Goal: Task Accomplishment & Management: Use online tool/utility

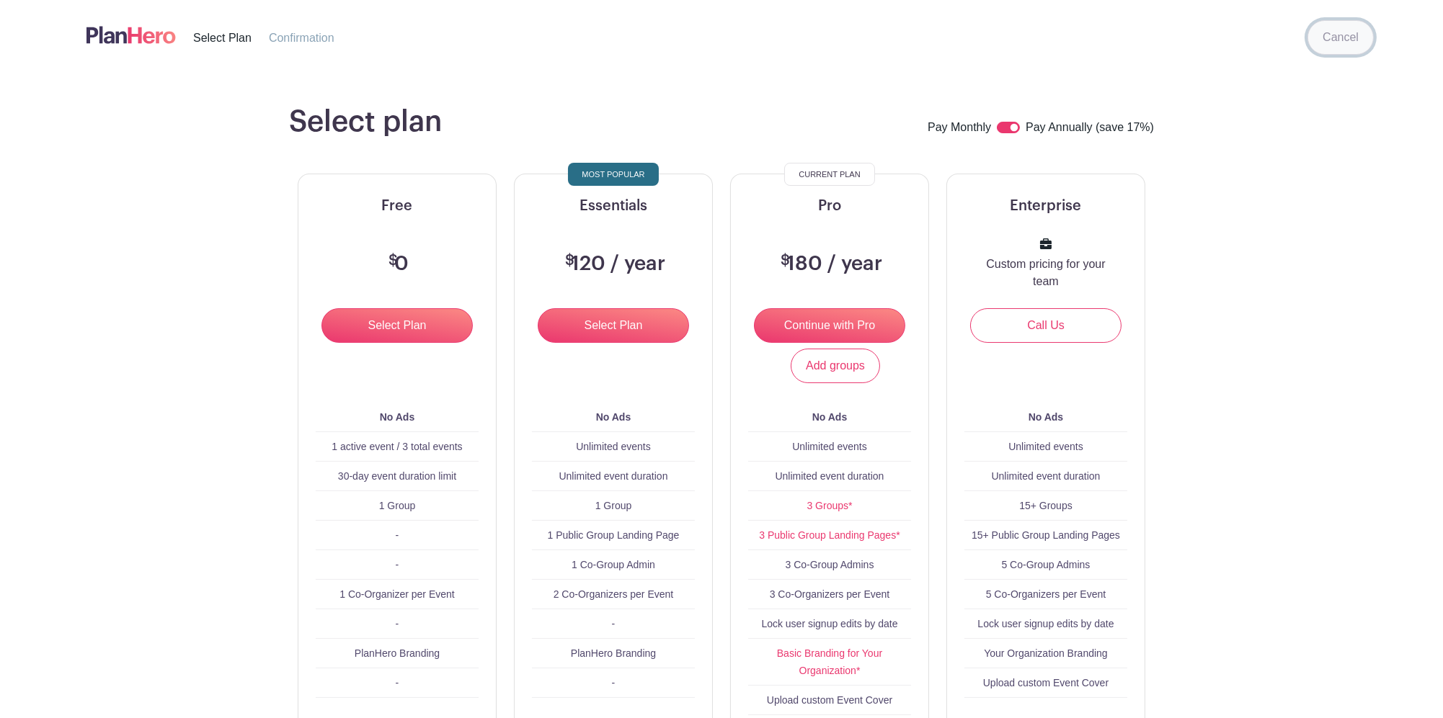
click at [1348, 43] on link "Cancel" at bounding box center [1340, 37] width 66 height 35
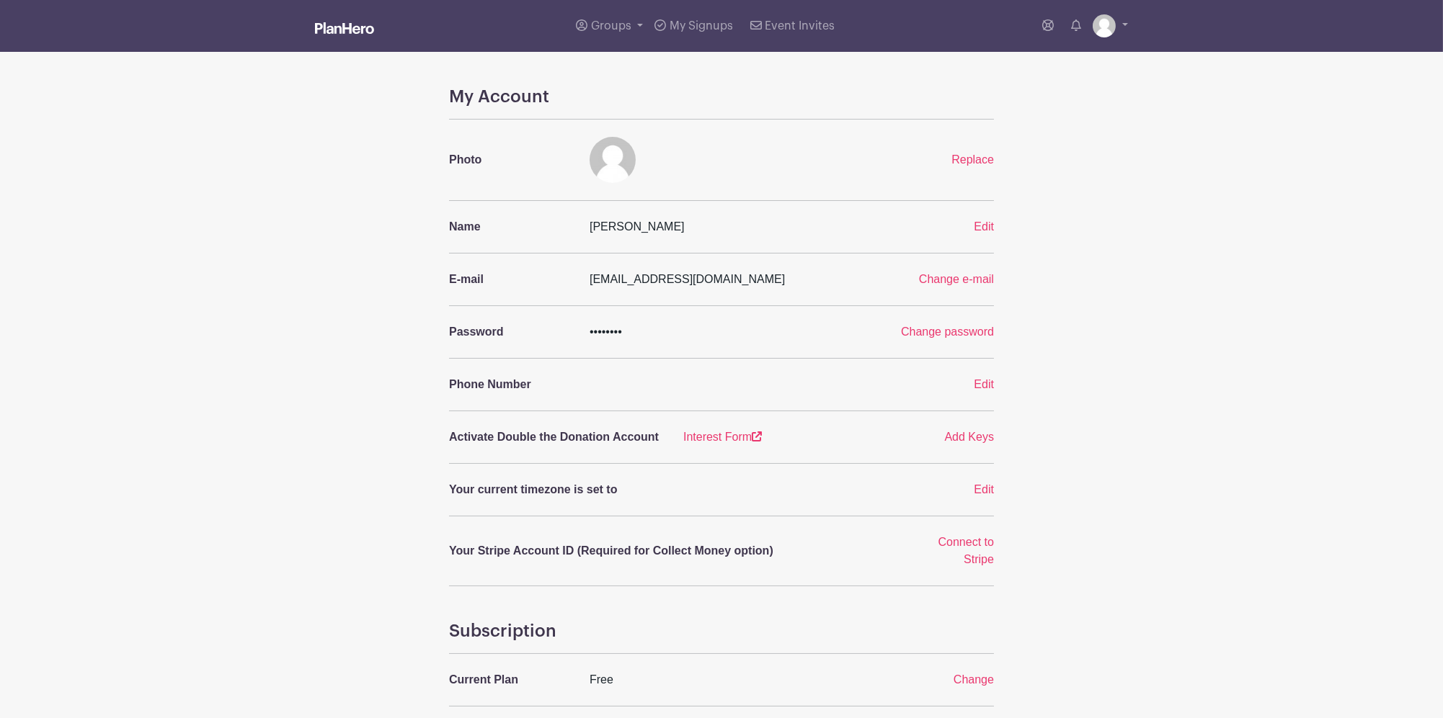
click at [355, 27] on img at bounding box center [344, 28] width 59 height 12
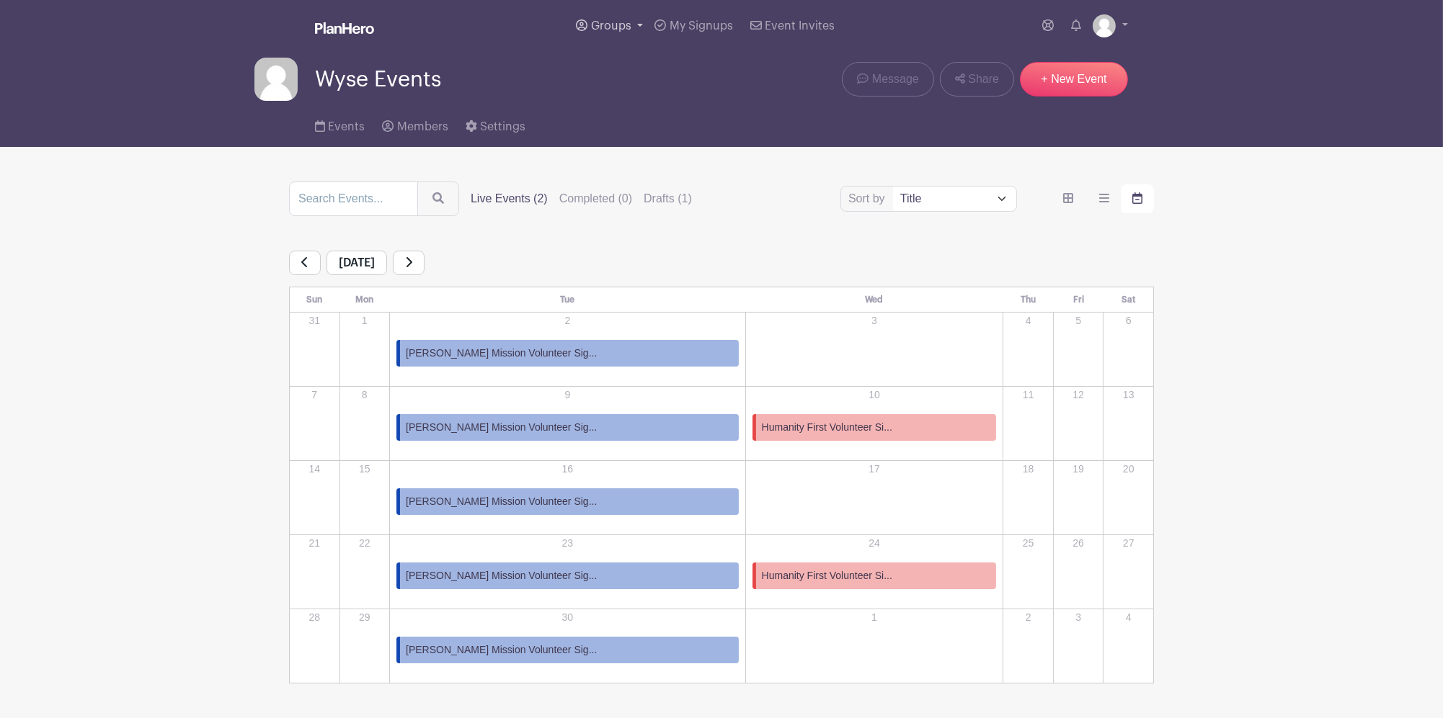
click at [619, 30] on span "Groups" at bounding box center [611, 26] width 40 height 12
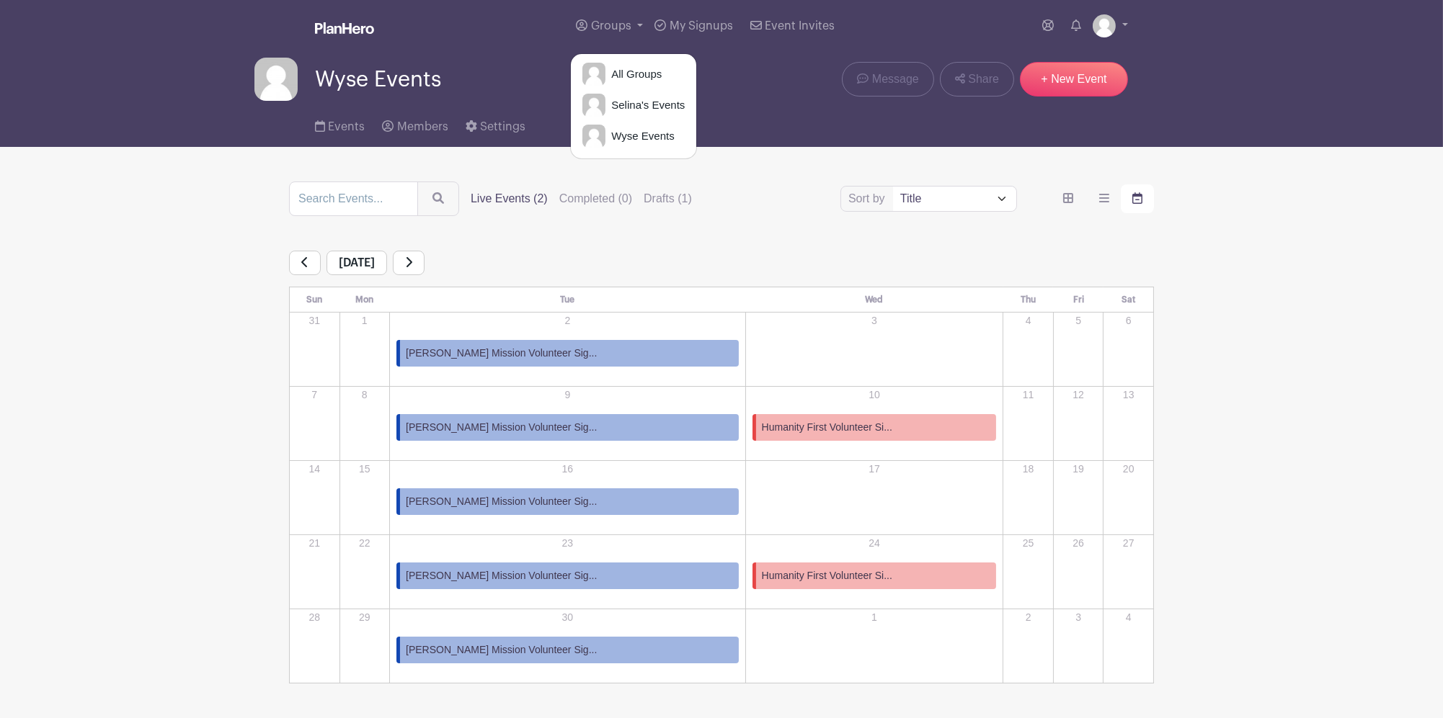
drag, startPoint x: 825, startPoint y: 195, endPoint x: 700, endPoint y: 211, distance: 125.7
click at [825, 196] on div "Sort by Title Recently modified Newest Upcoming dates Live Events (2) Completed…" at bounding box center [721, 199] width 865 height 35
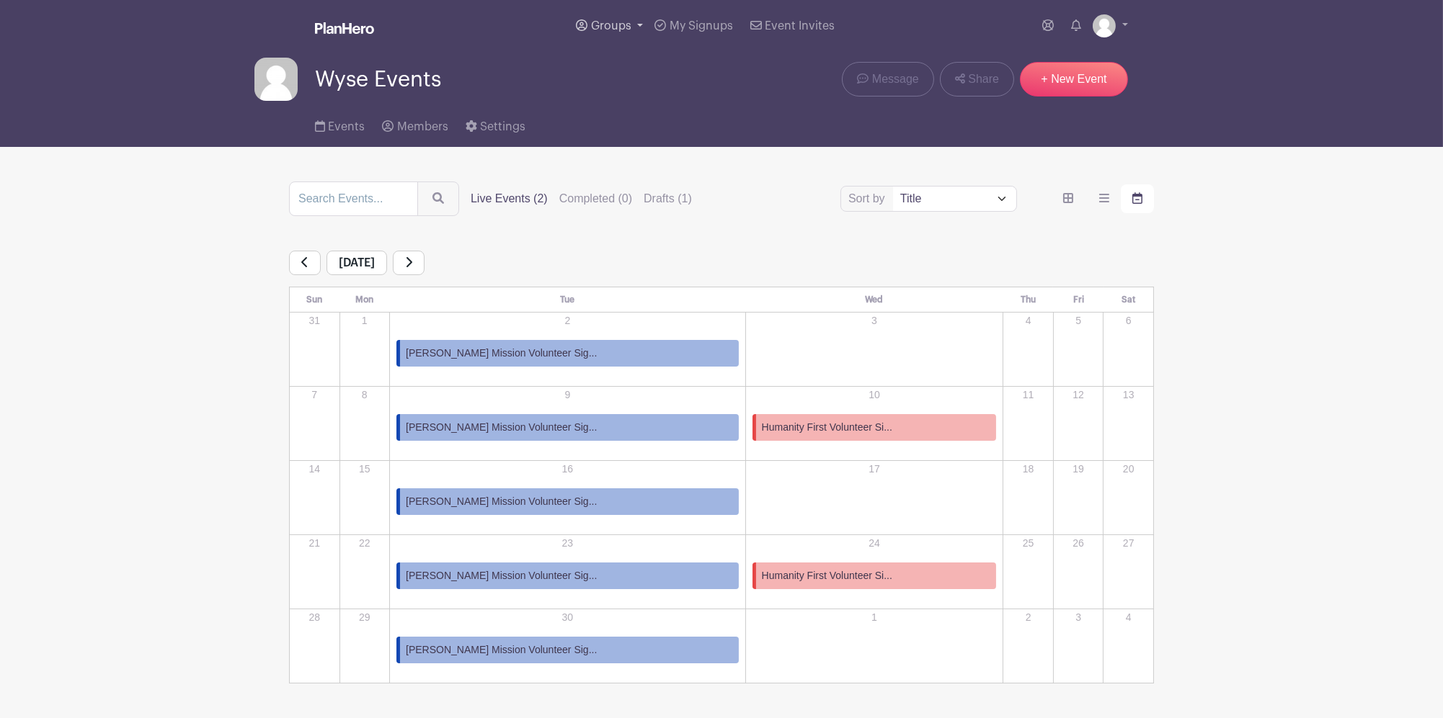
click at [620, 25] on span "Groups" at bounding box center [611, 26] width 40 height 12
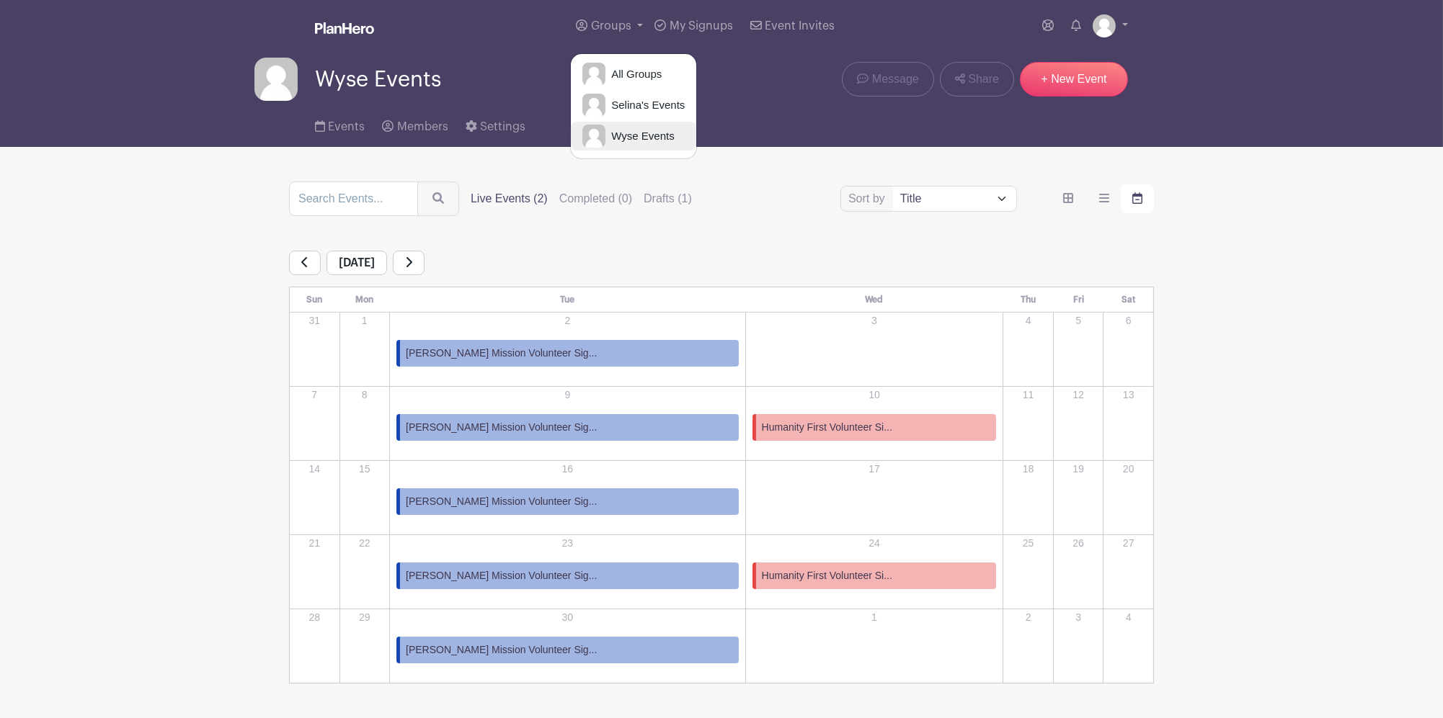
drag, startPoint x: 648, startPoint y: 133, endPoint x: 649, endPoint y: 166, distance: 33.2
click at [649, 133] on span "Wyse Events" at bounding box center [639, 136] width 68 height 17
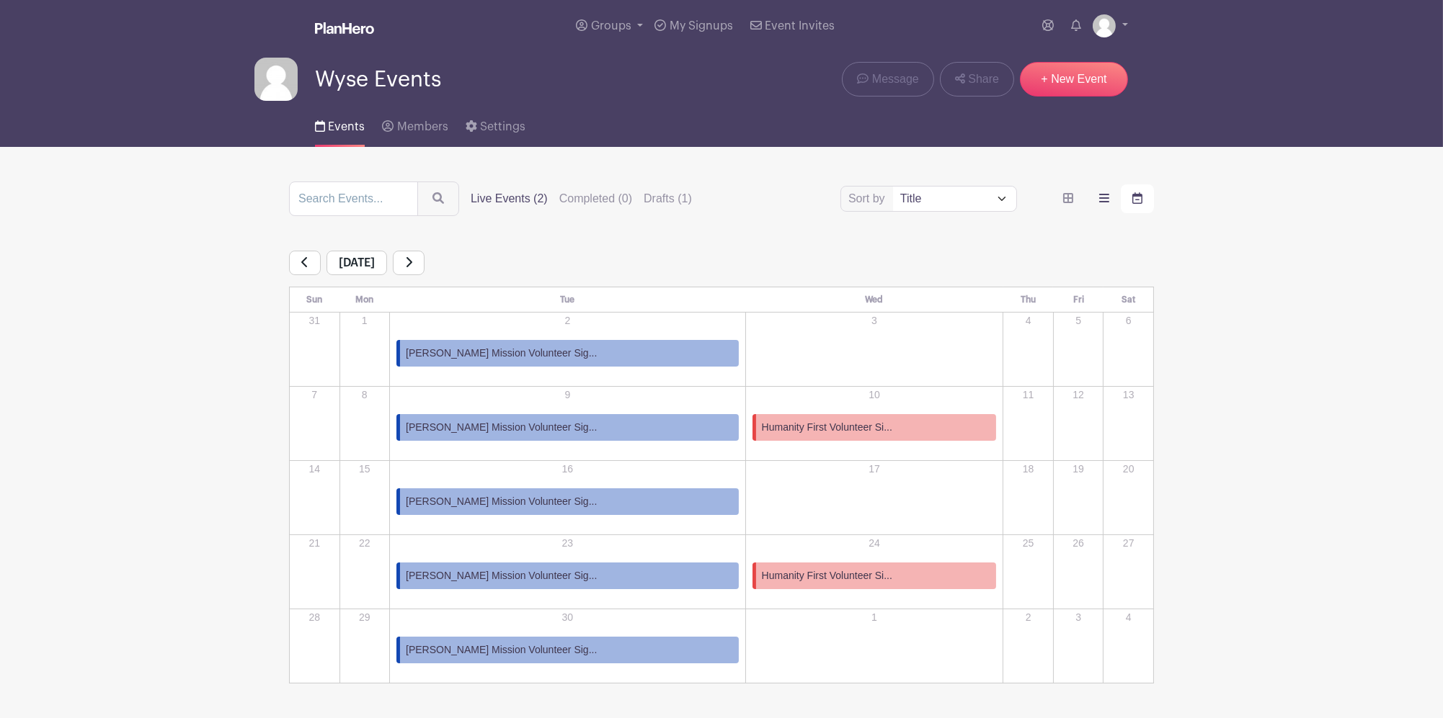
click at [1103, 197] on icon "order and view" at bounding box center [1104, 198] width 10 height 12
click at [0, 0] on input "order and view" at bounding box center [0, 0] width 0 height 0
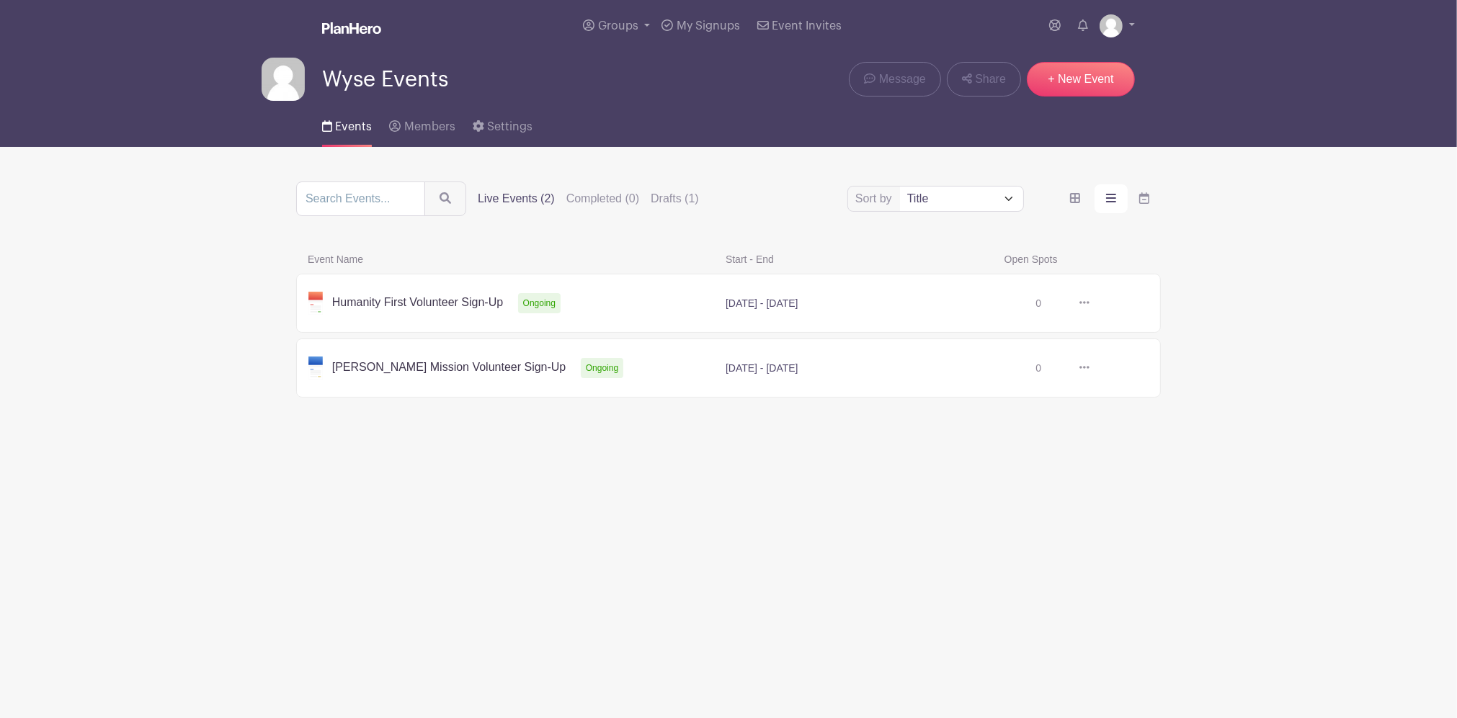
click at [1090, 368] on link at bounding box center [1090, 368] width 0 height 0
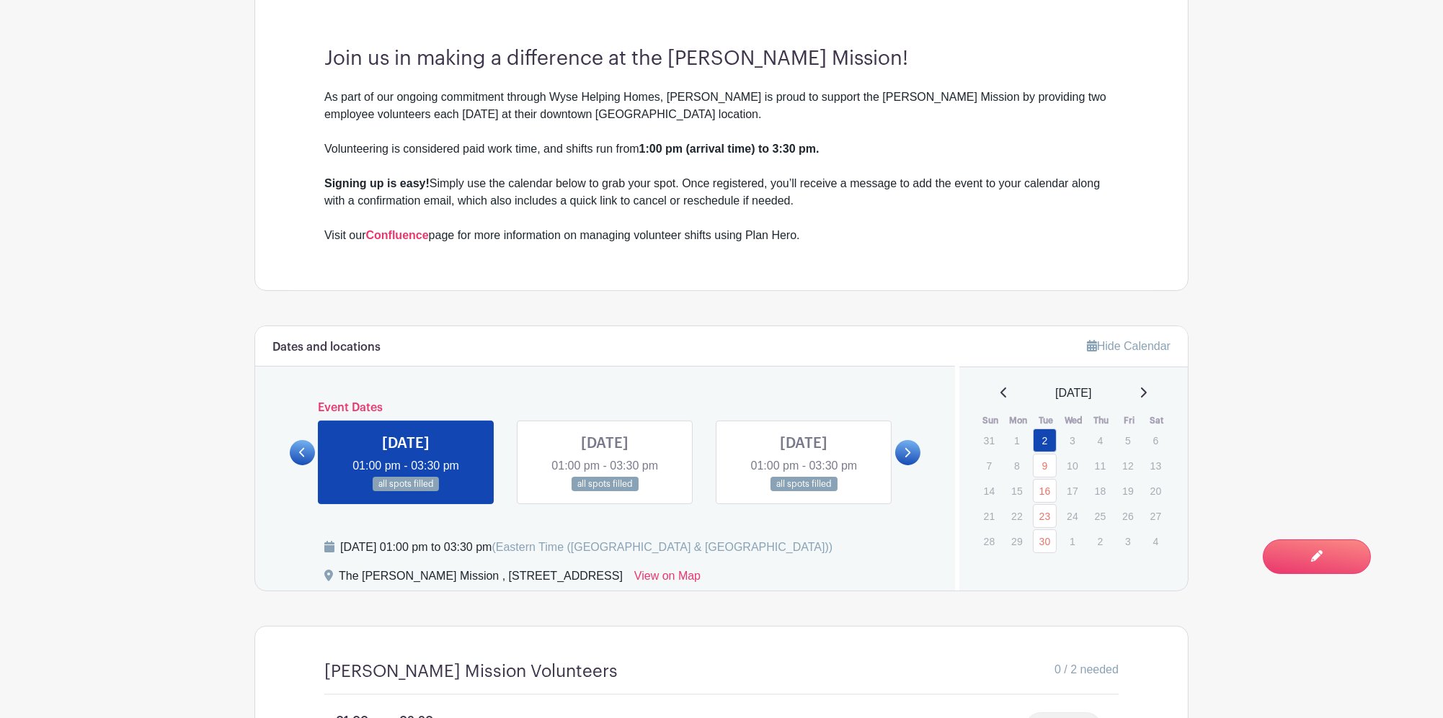
scroll to position [672, 0]
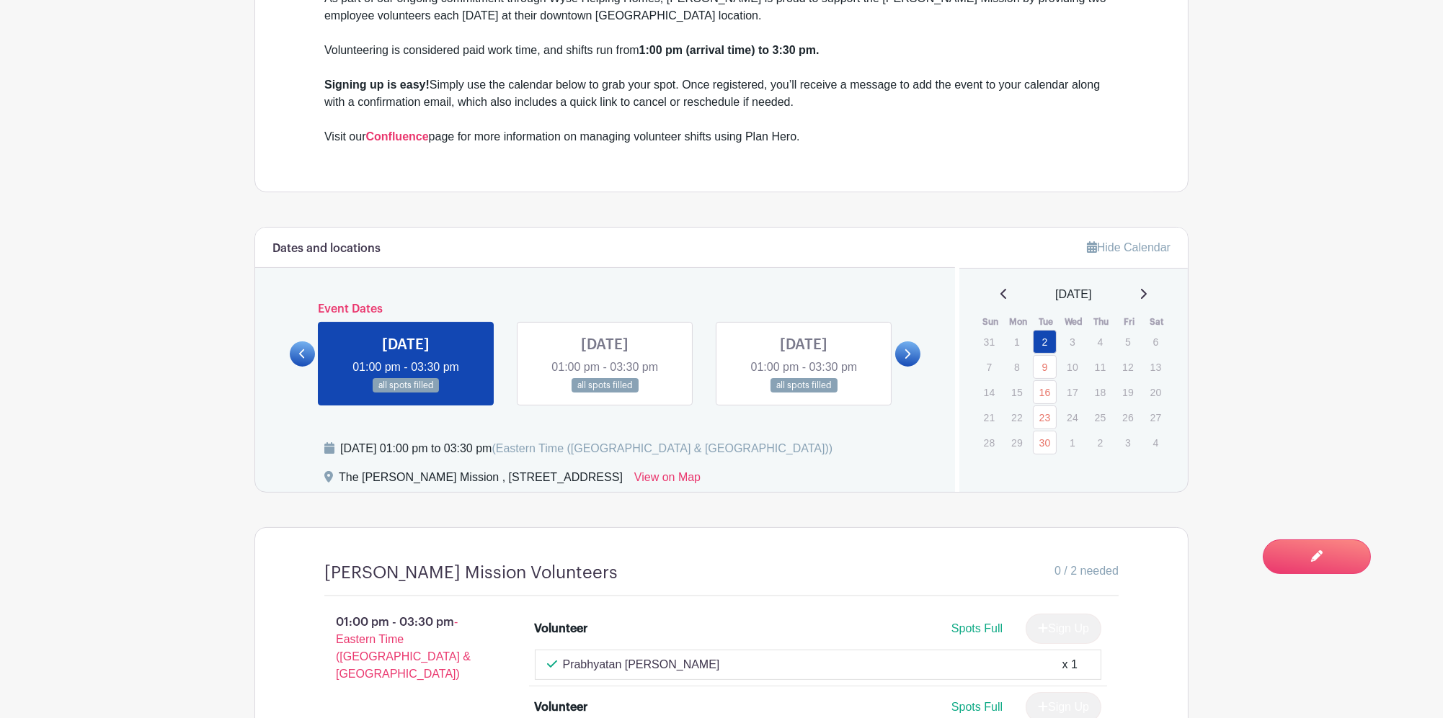
click at [605, 393] on link at bounding box center [605, 393] width 0 height 0
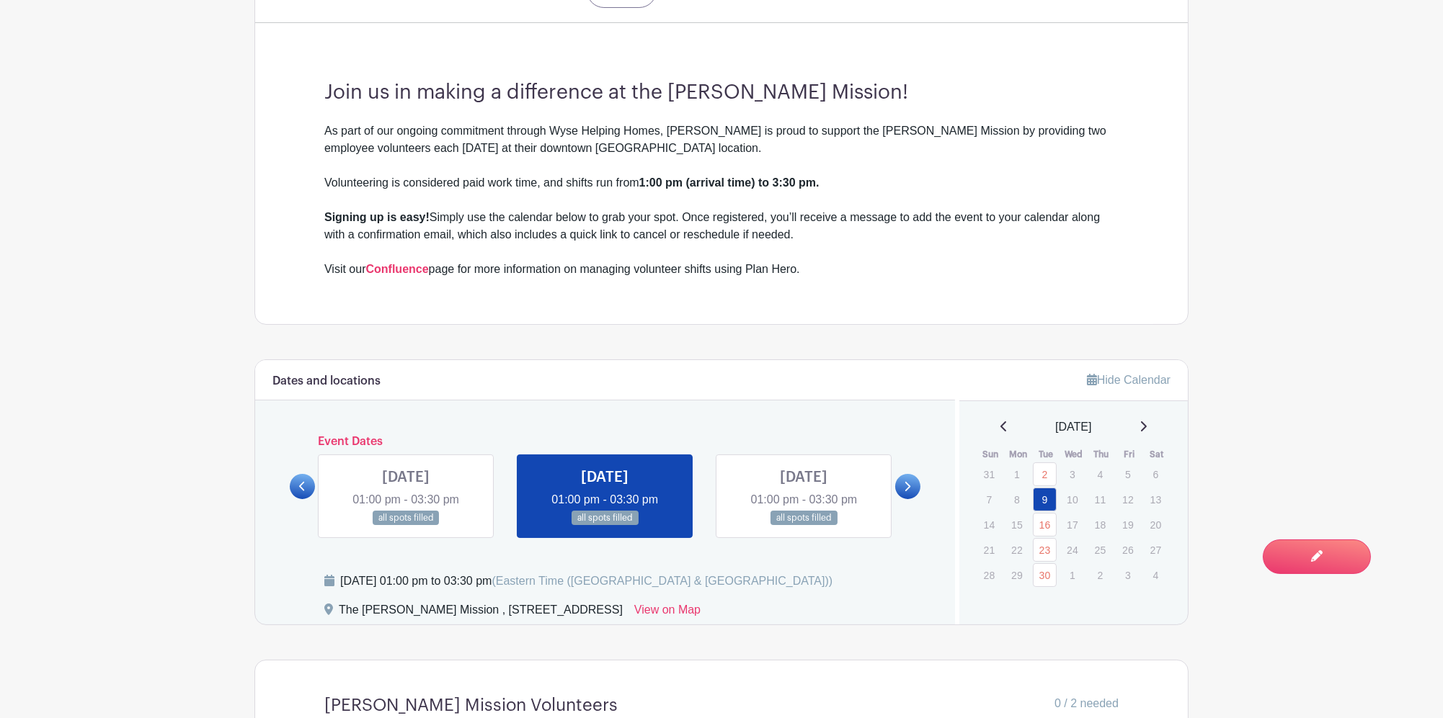
scroll to position [384, 0]
